Goal: Information Seeking & Learning: Find specific fact

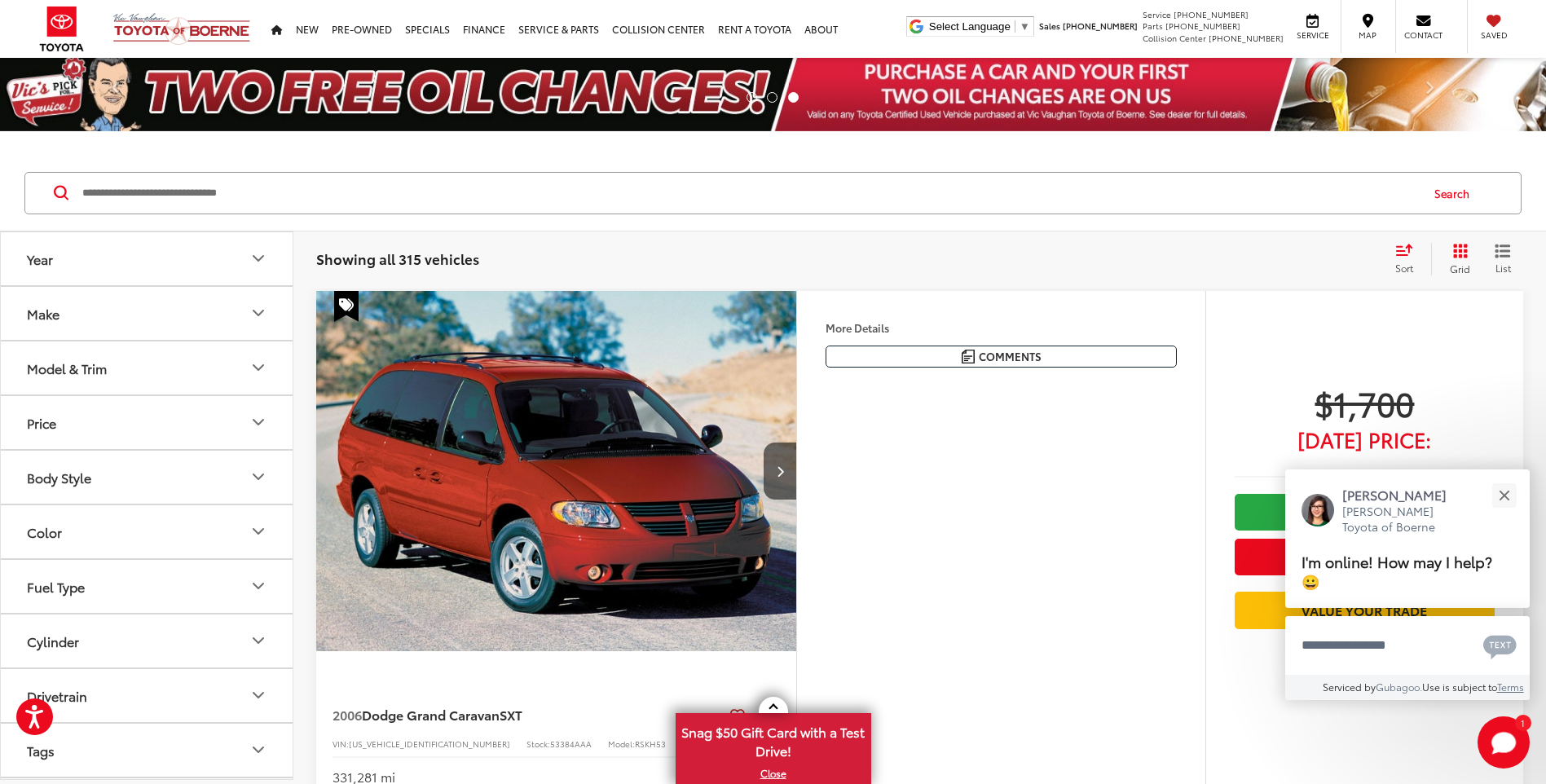
click at [720, 220] on div "Search" at bounding box center [773, 194] width 1546 height 76
click at [713, 203] on input "Search by Make, Model, or Keyword" at bounding box center [750, 193] width 1338 height 39
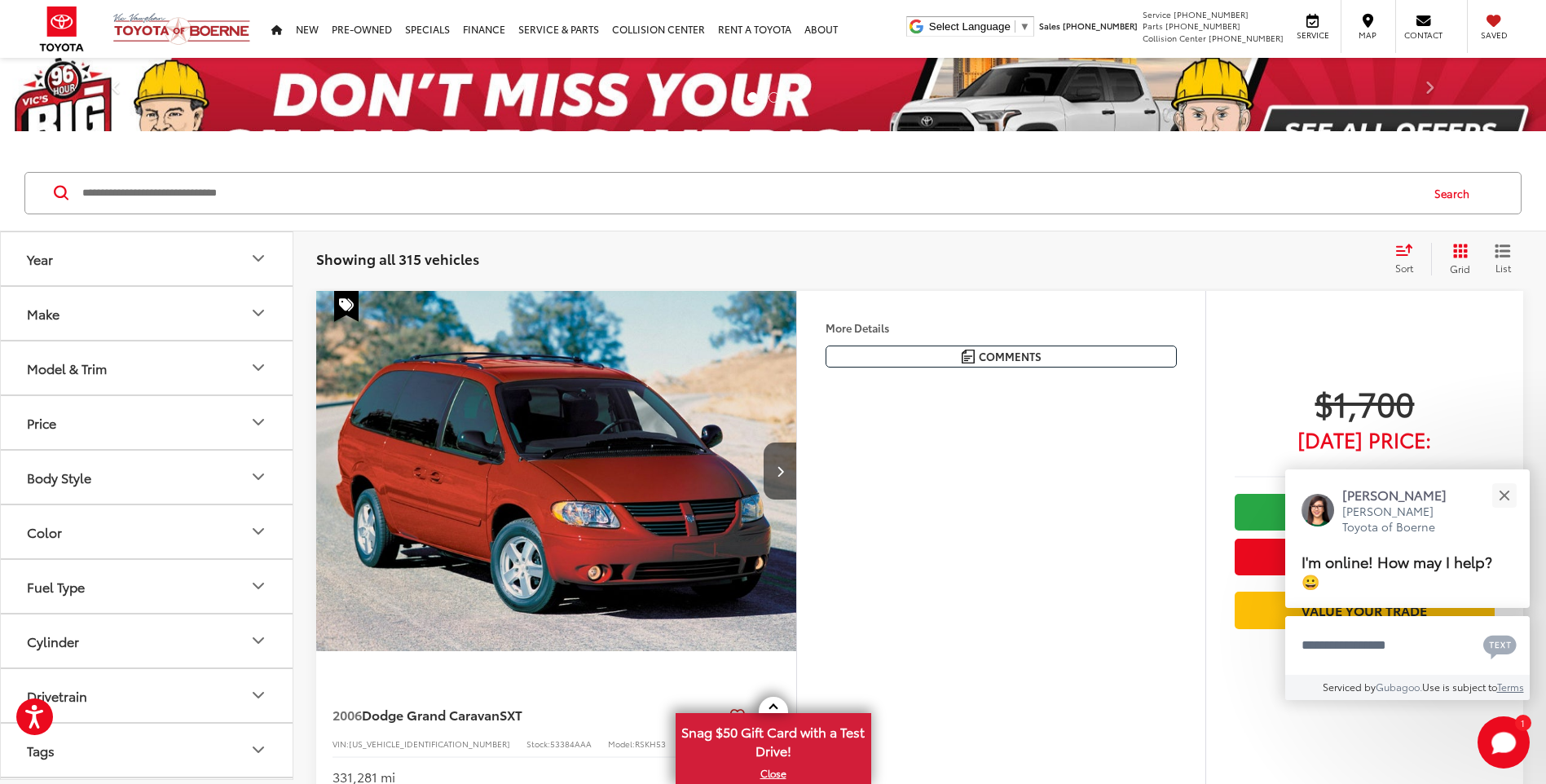
paste input "**********"
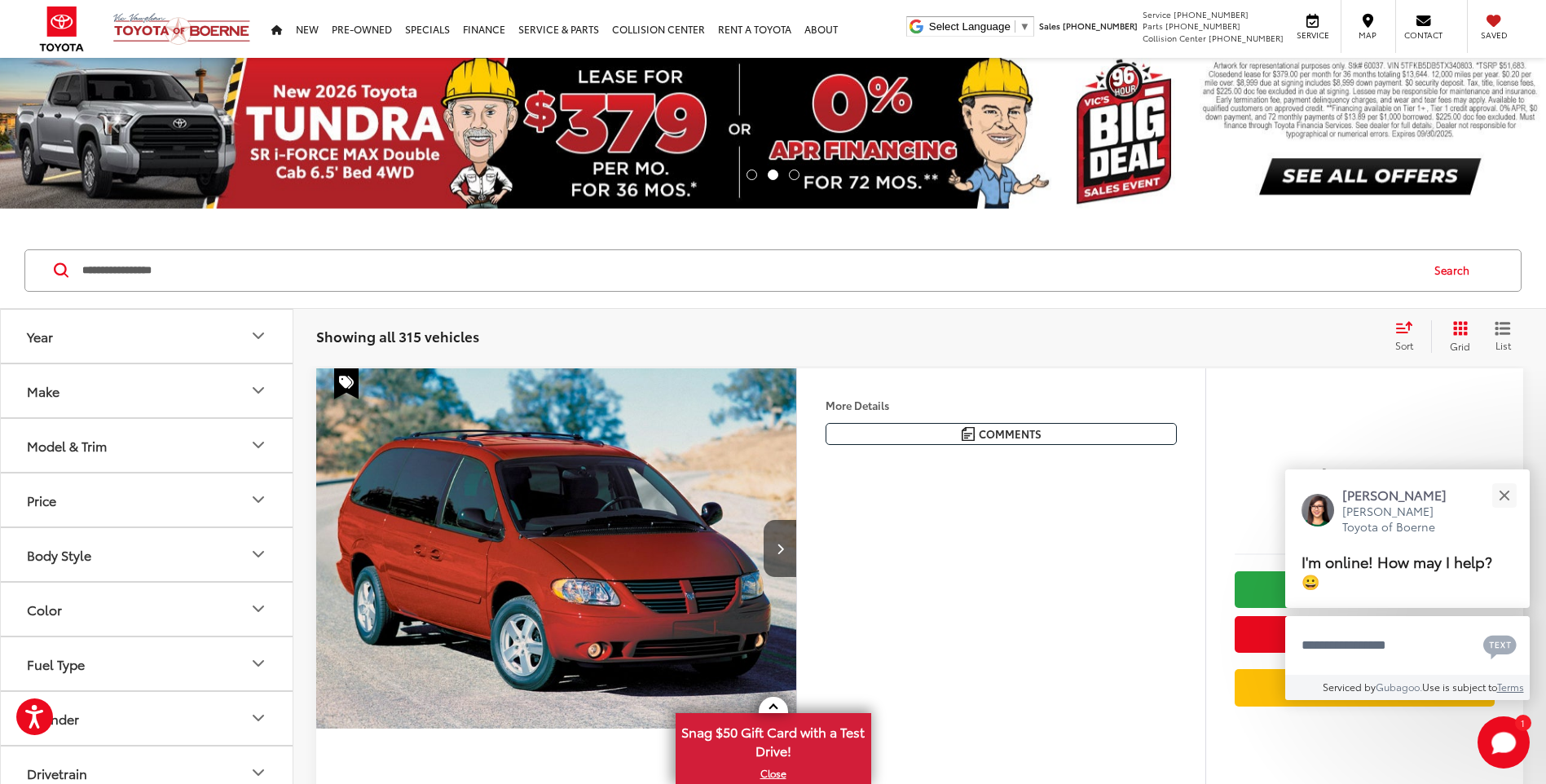
type input "**********"
click at [1441, 270] on button "Search" at bounding box center [1456, 270] width 74 height 40
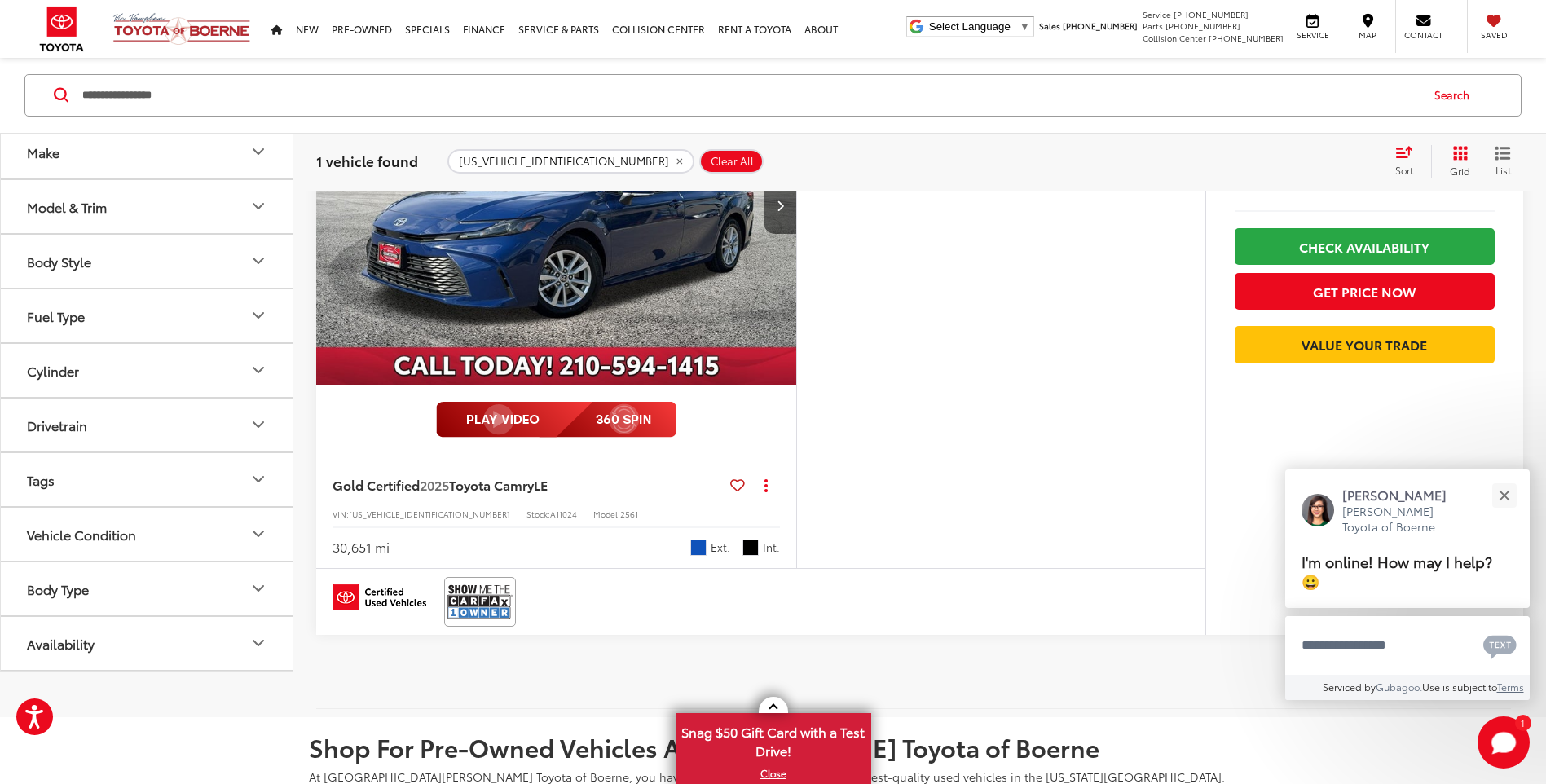
scroll to position [412, 0]
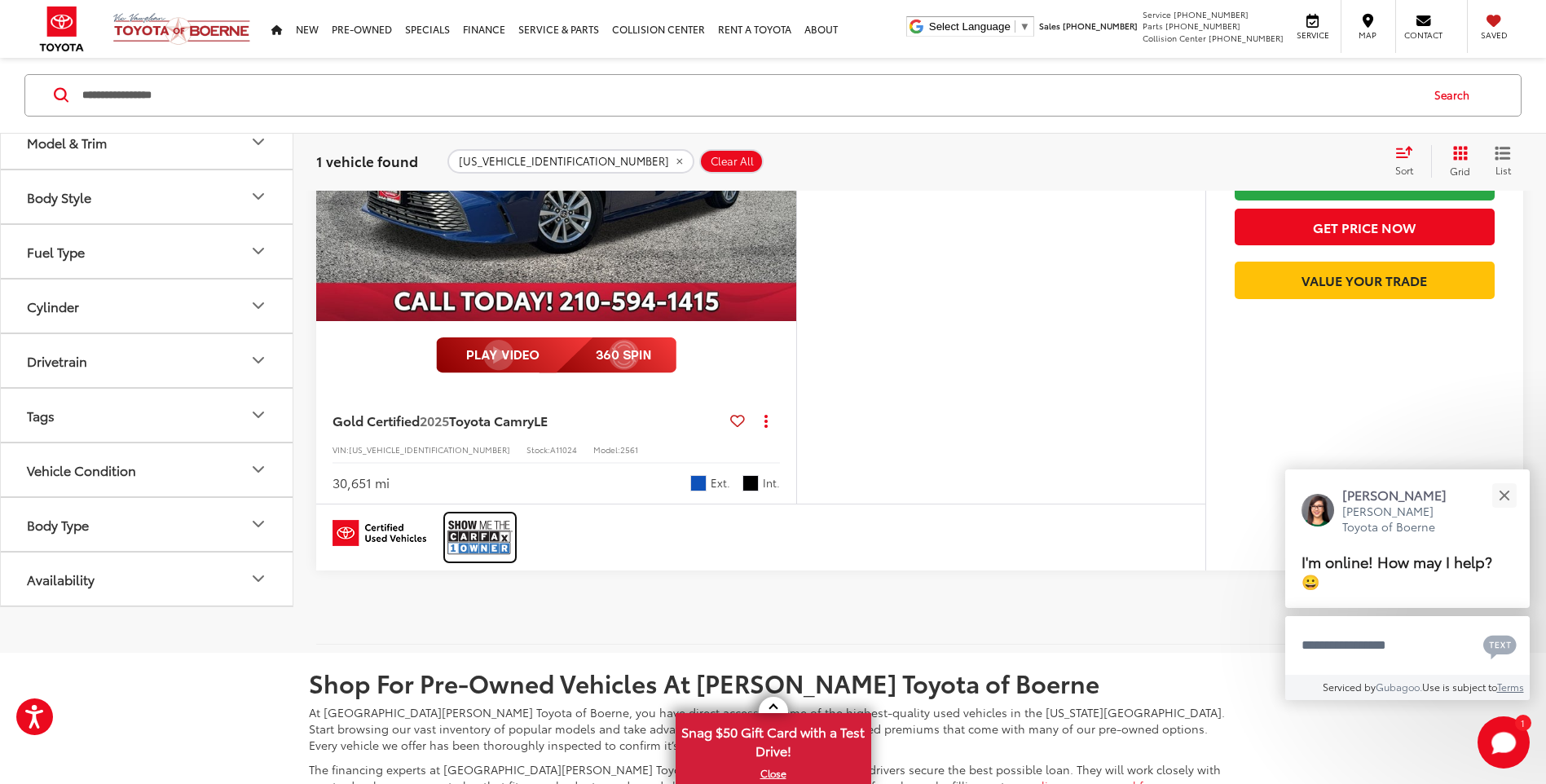
click at [493, 540] on img at bounding box center [479, 537] width 65 height 43
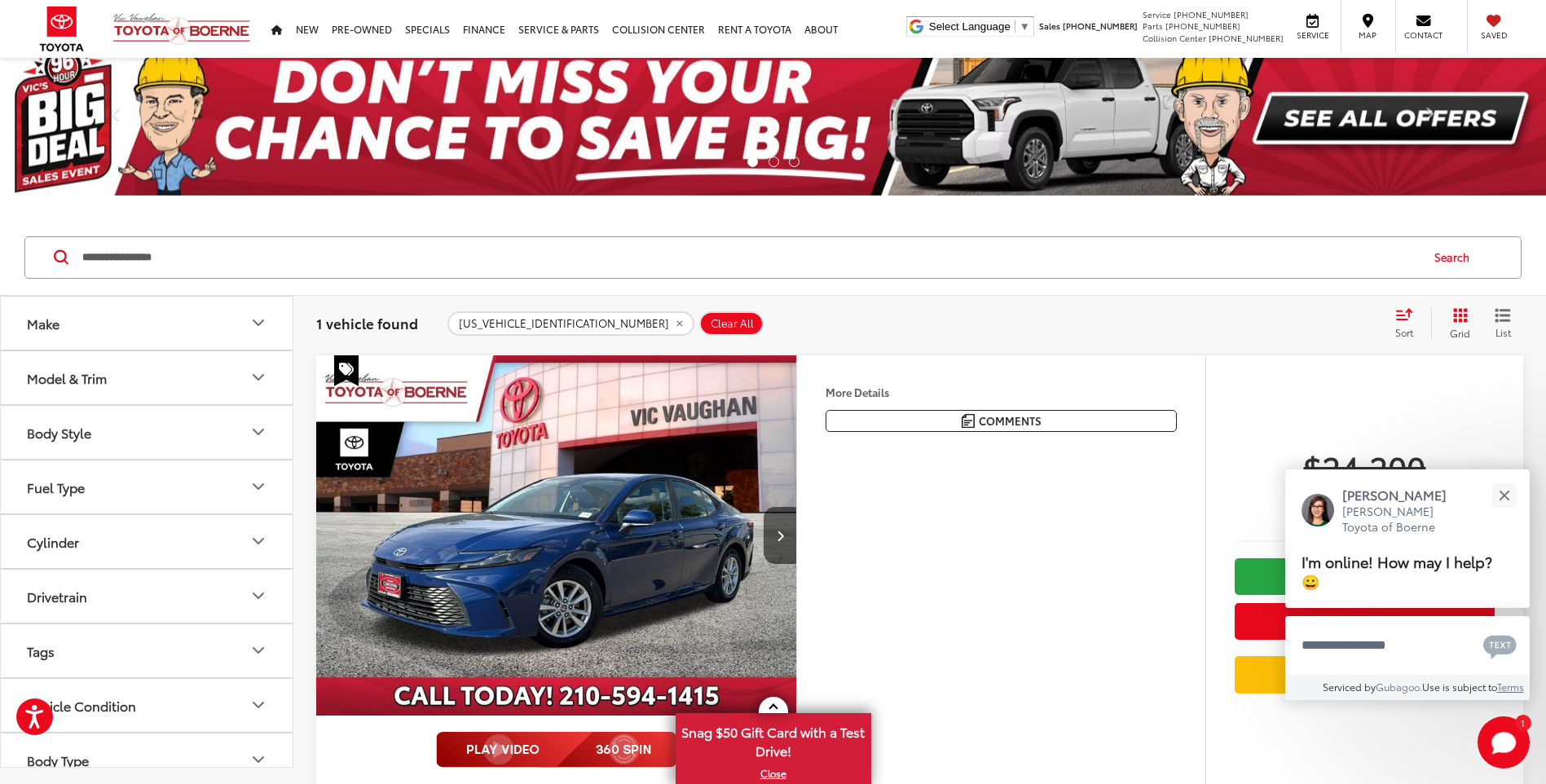
scroll to position [0, 0]
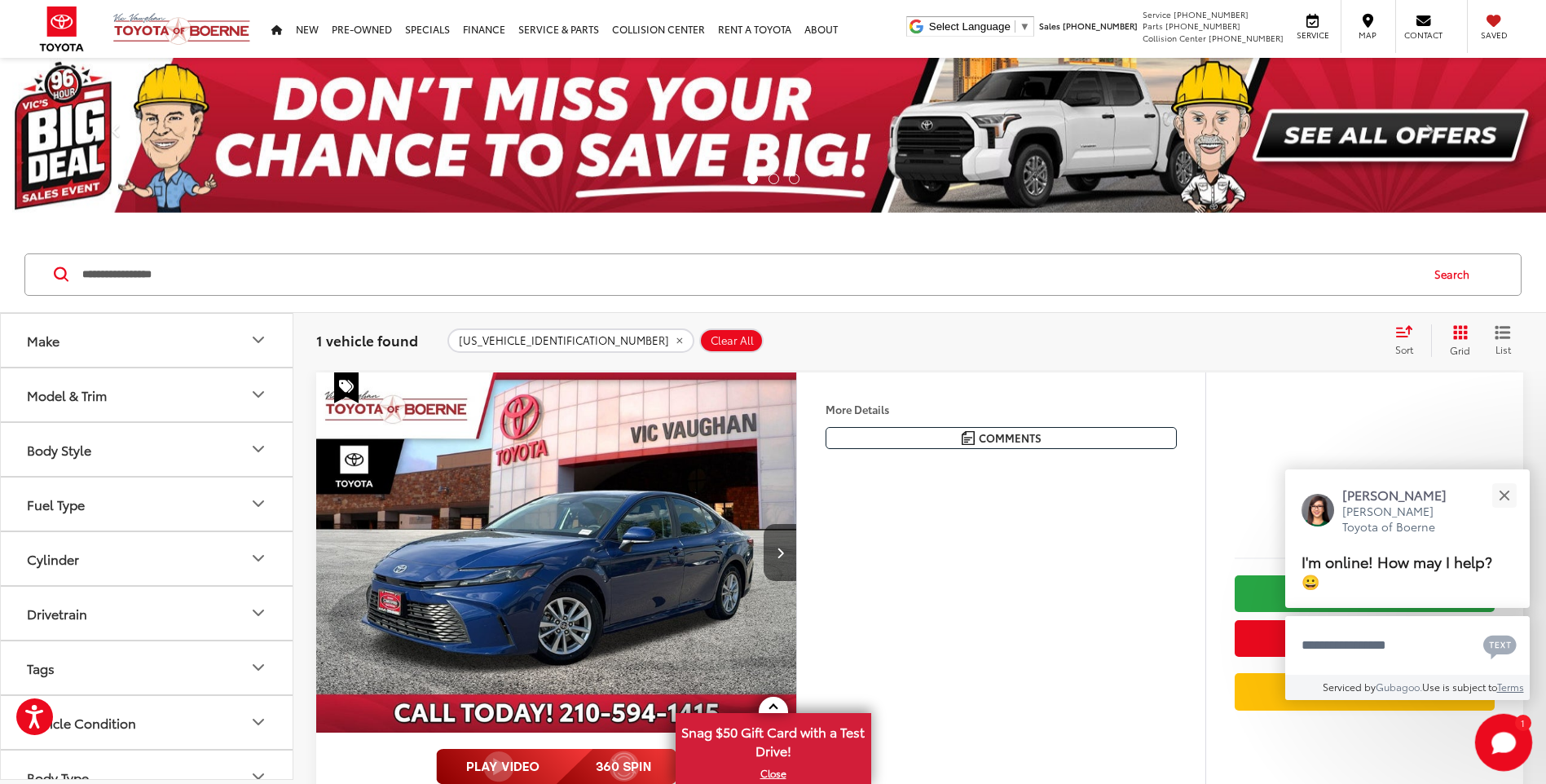
click at [1512, 734] on icon "Start Chat" at bounding box center [1503, 742] width 52 height 52
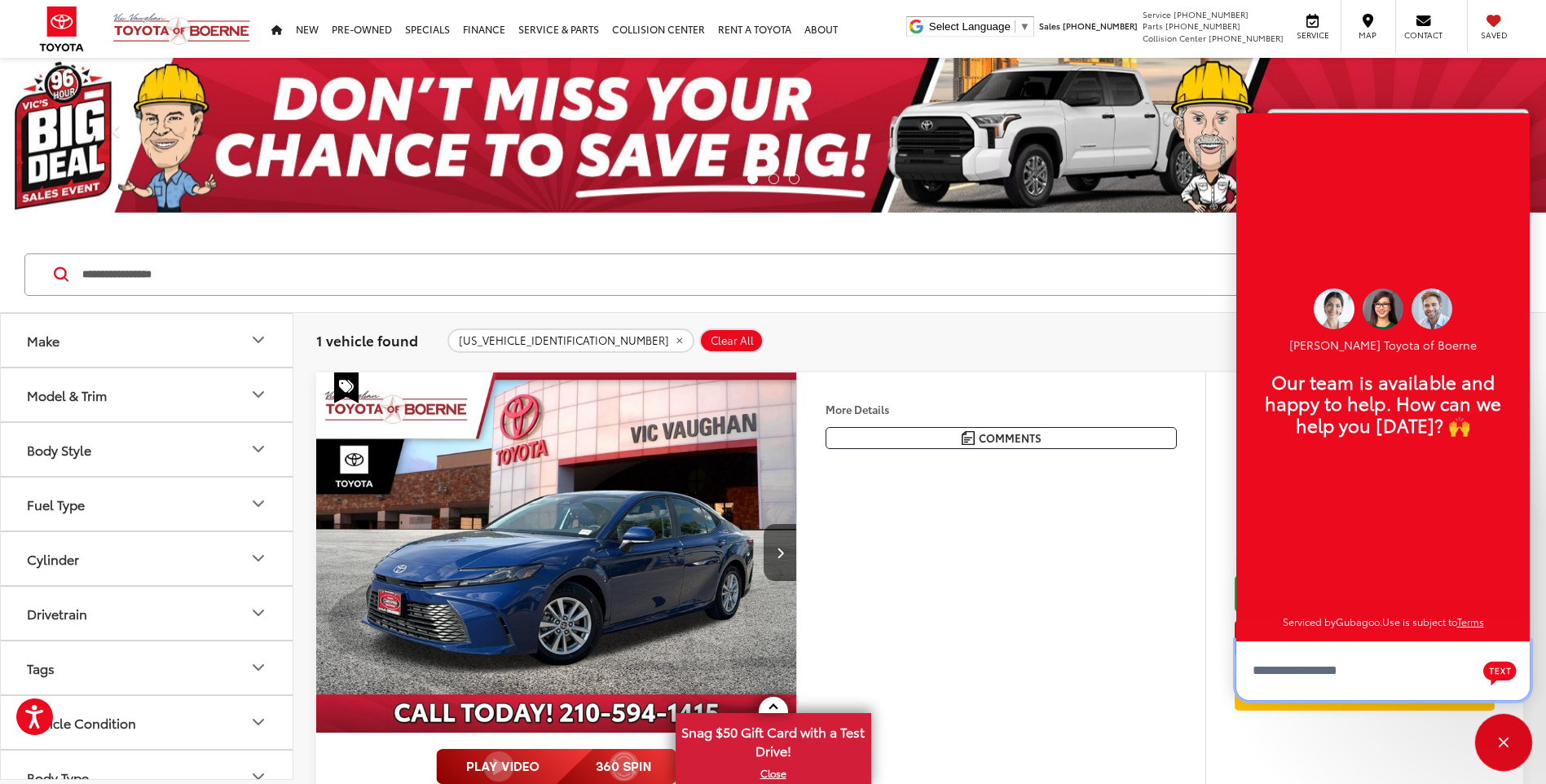
scroll to position [20, 0]
click at [1505, 721] on div "Close" at bounding box center [1503, 742] width 52 height 52
